Goal: Task Accomplishment & Management: Use online tool/utility

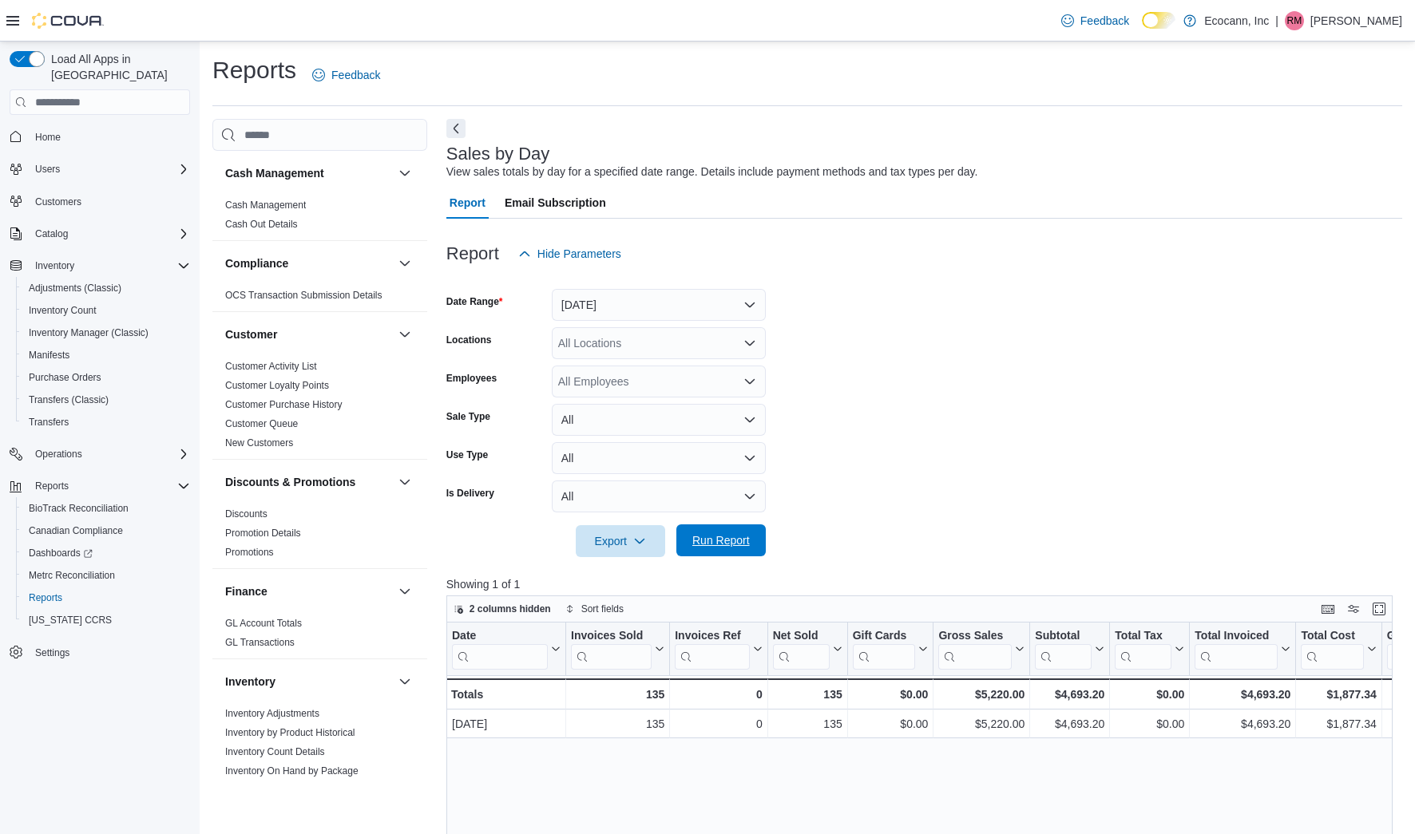
click at [739, 548] on span "Run Report" at bounding box center [721, 541] width 70 height 32
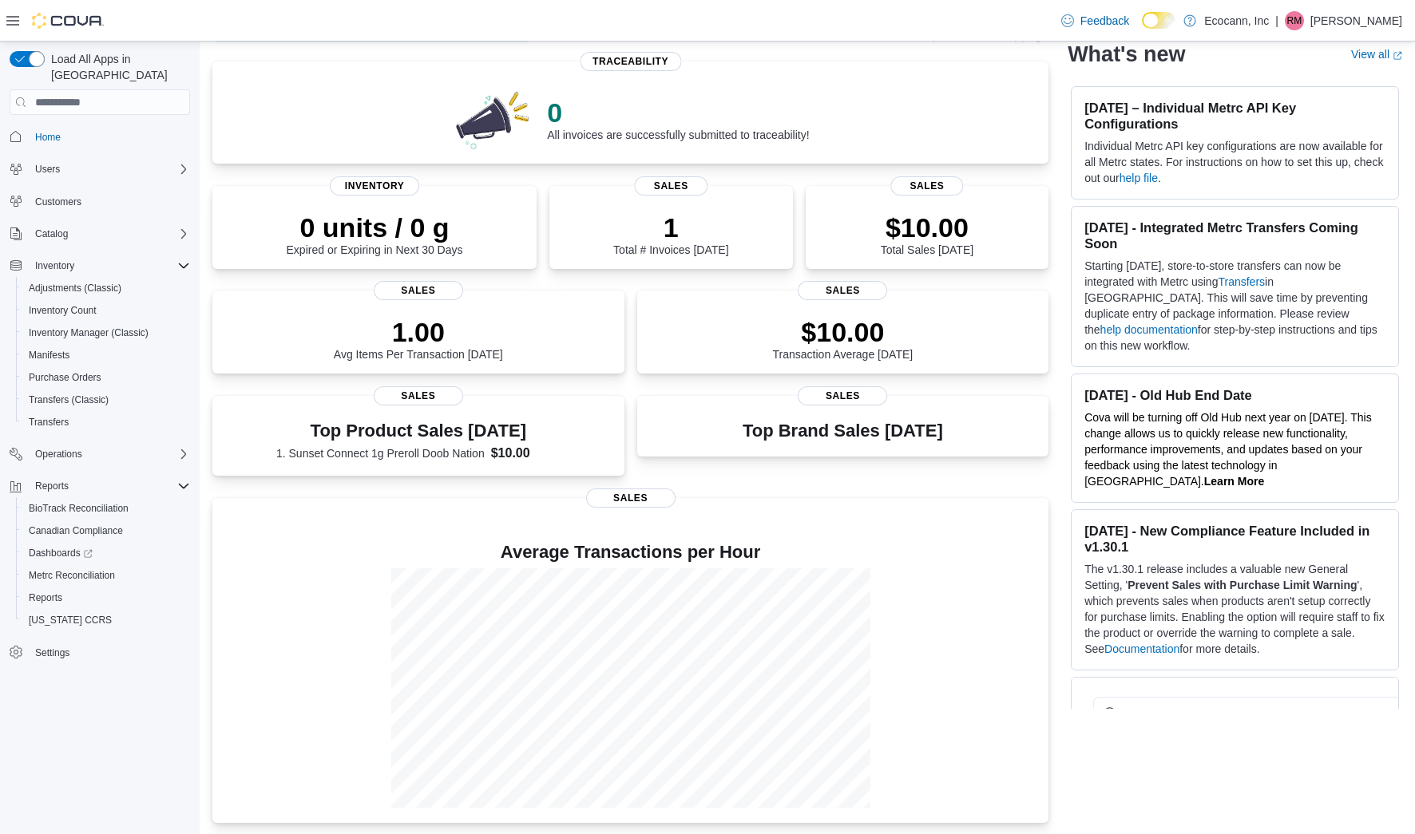
scroll to position [108, 0]
click at [53, 592] on span "Reports" at bounding box center [46, 598] width 34 height 13
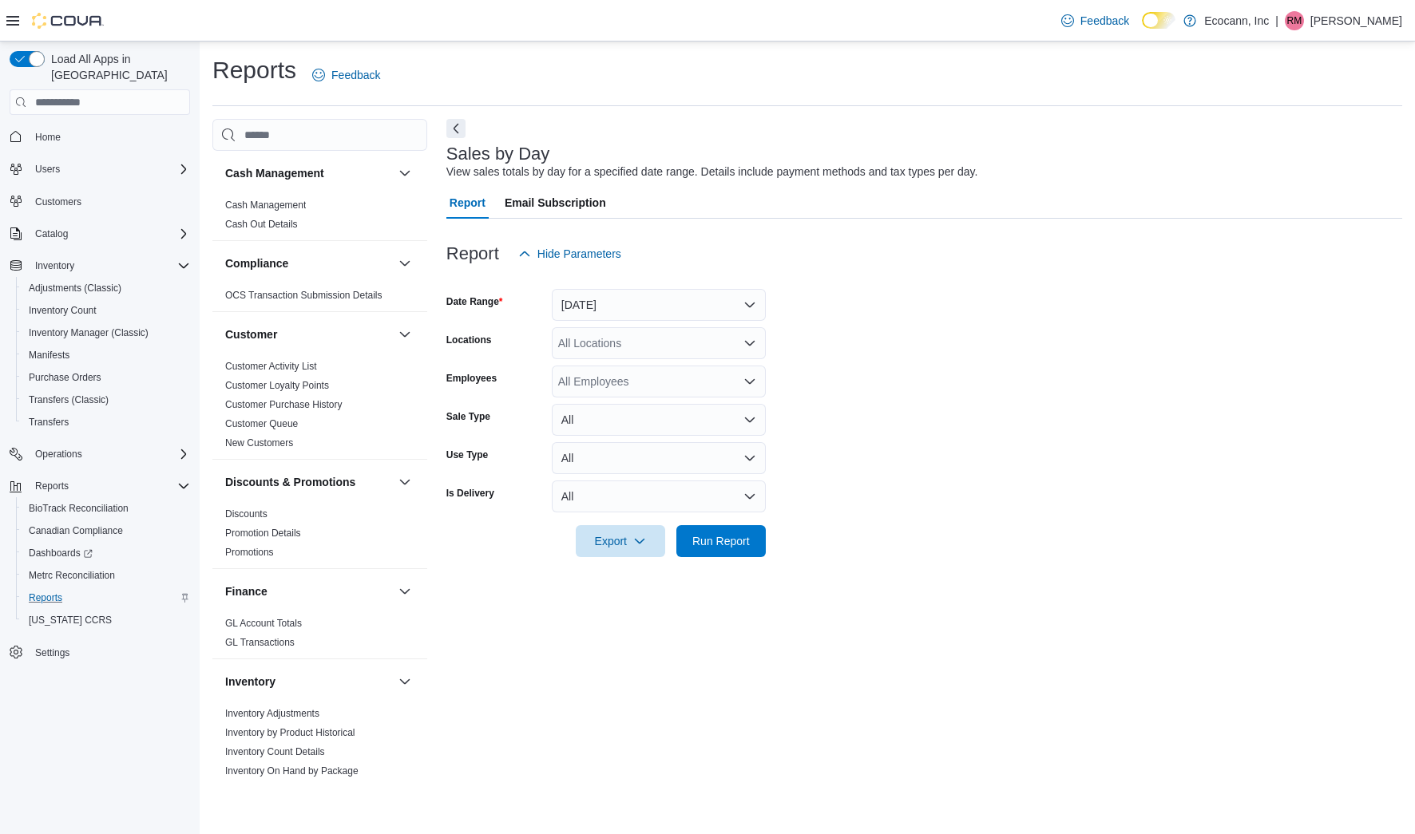
click at [643, 291] on button "Yesterday" at bounding box center [659, 305] width 214 height 32
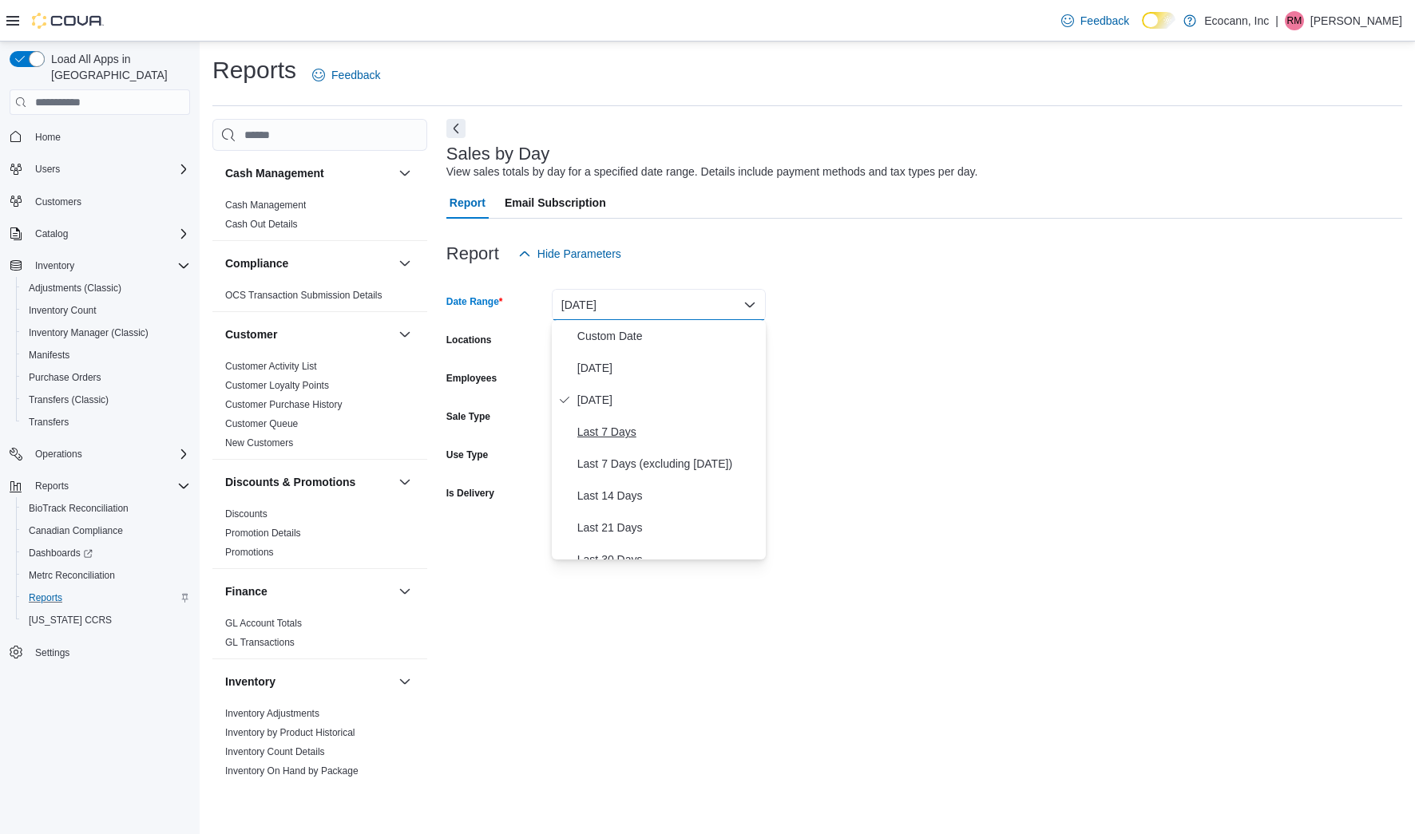
click at [620, 435] on span "Last 7 Days" at bounding box center [668, 431] width 182 height 19
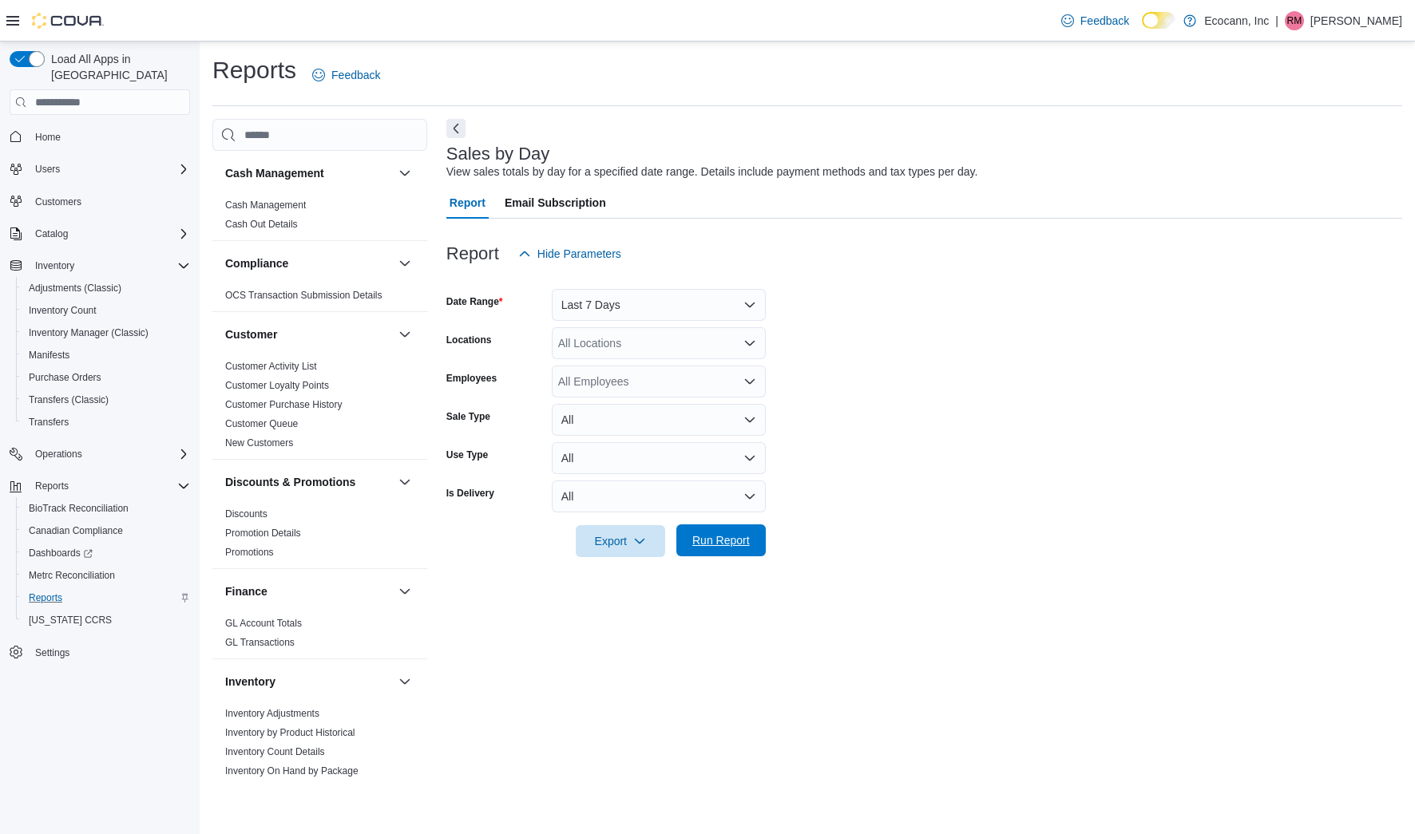
click at [708, 534] on span "Run Report" at bounding box center [720, 541] width 57 height 16
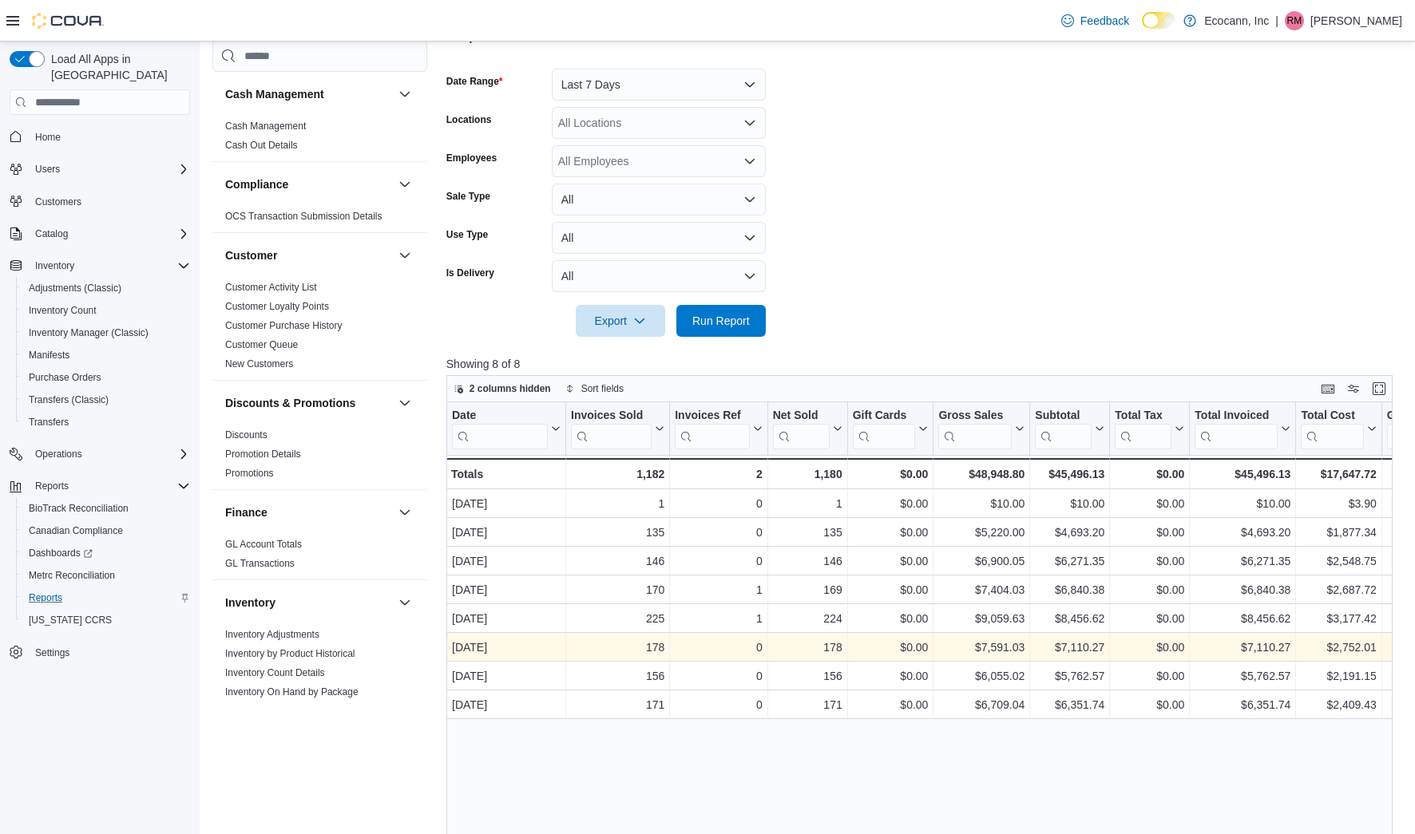
scroll to position [221, 0]
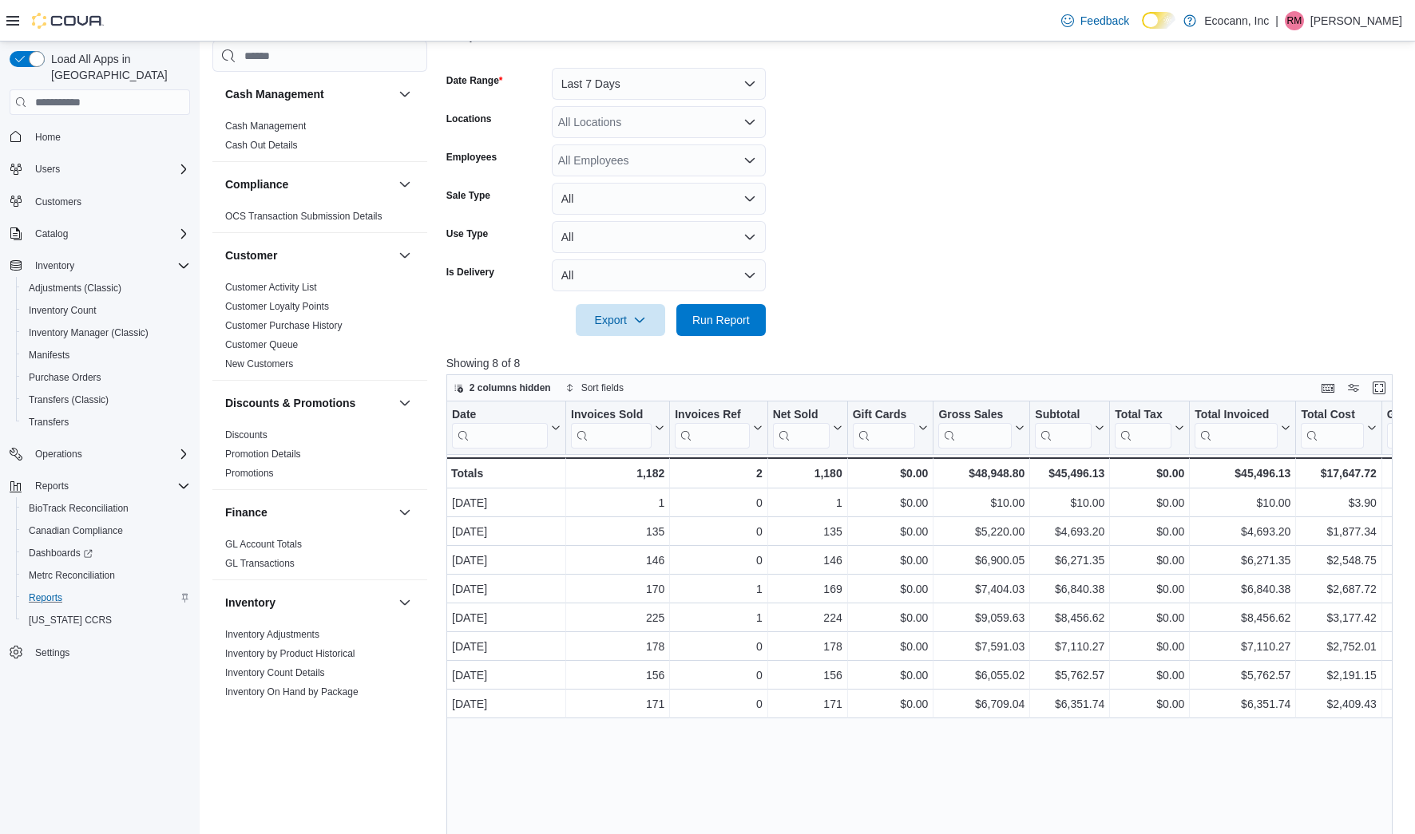
click at [862, 377] on div "2 columns hidden Sort fields" at bounding box center [919, 387] width 946 height 27
